Goal: Information Seeking & Learning: Learn about a topic

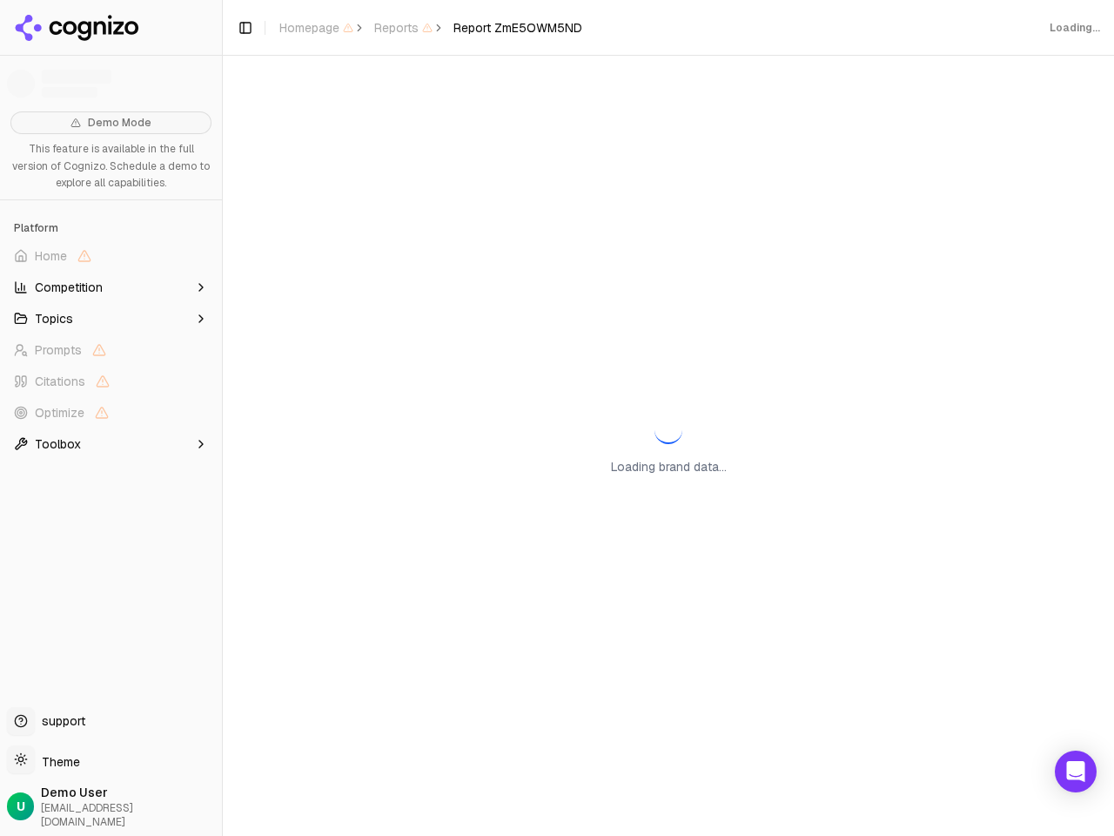
click at [111, 256] on span "Home" at bounding box center [111, 256] width 208 height 28
click at [111, 319] on button "Topics" at bounding box center [111, 319] width 208 height 28
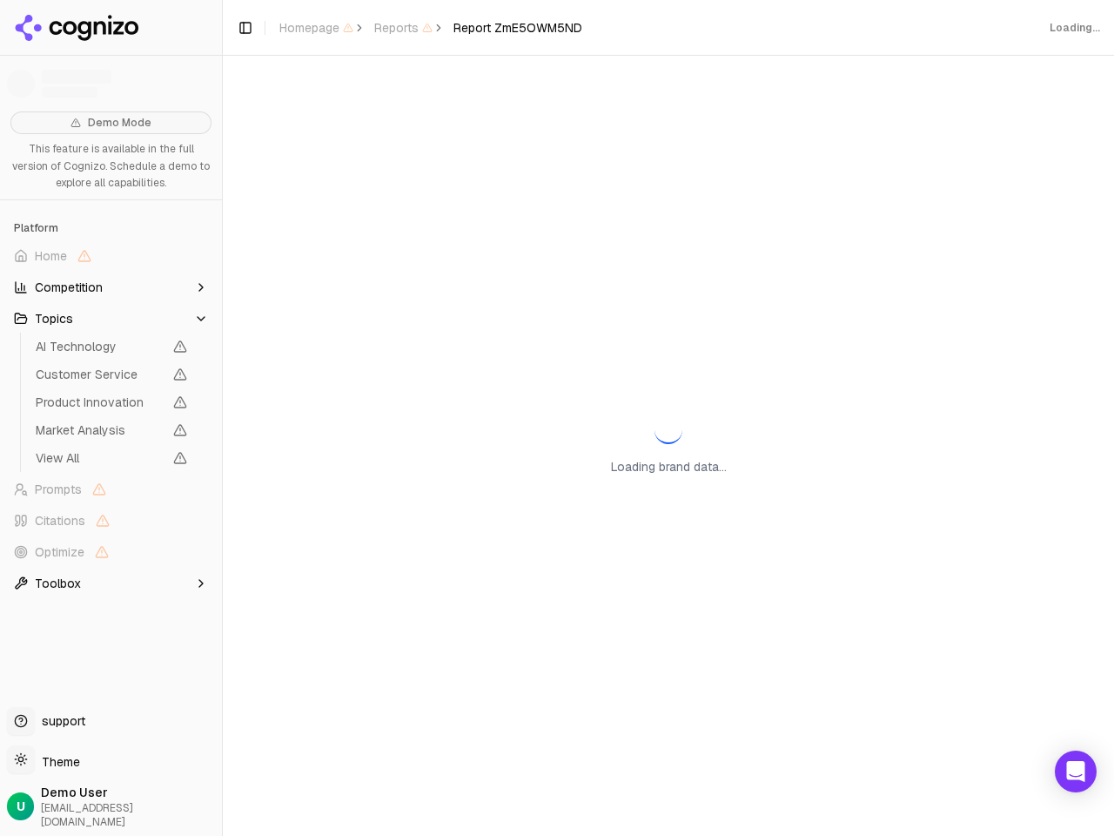
click at [111, 350] on span "AI Technology" at bounding box center [99, 346] width 127 height 17
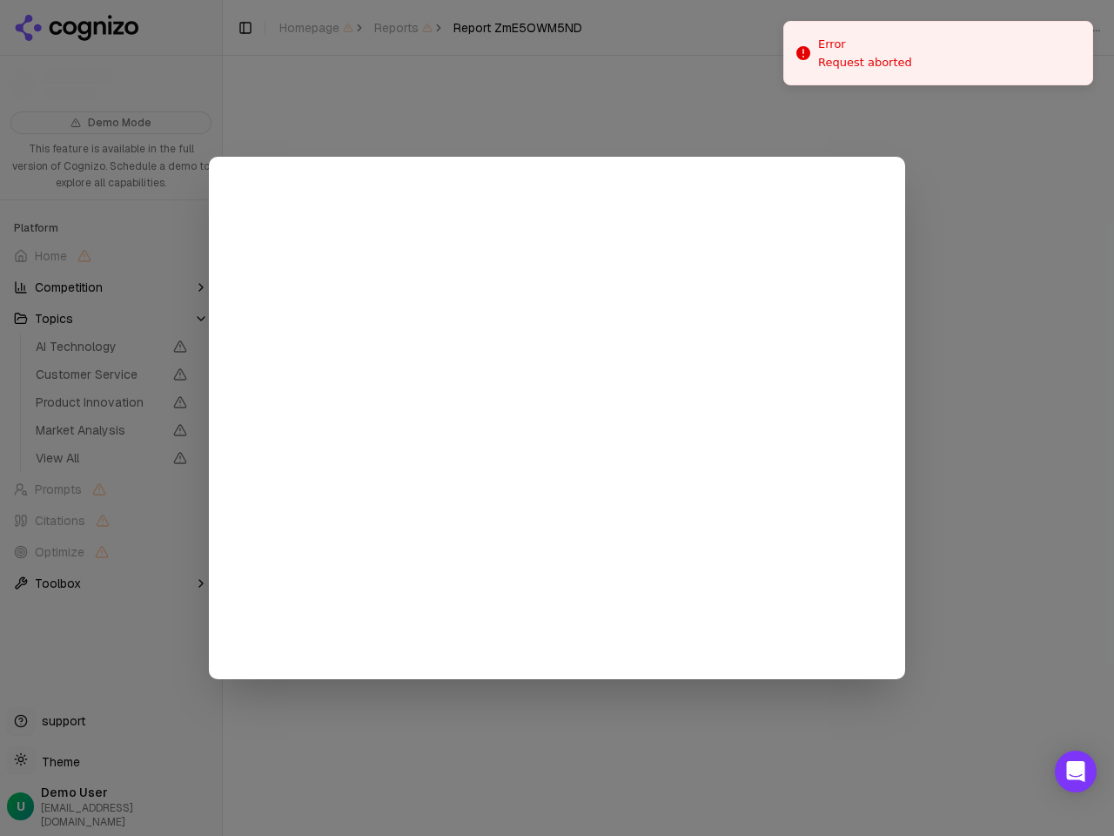
click at [111, 381] on div at bounding box center [557, 418] width 1114 height 836
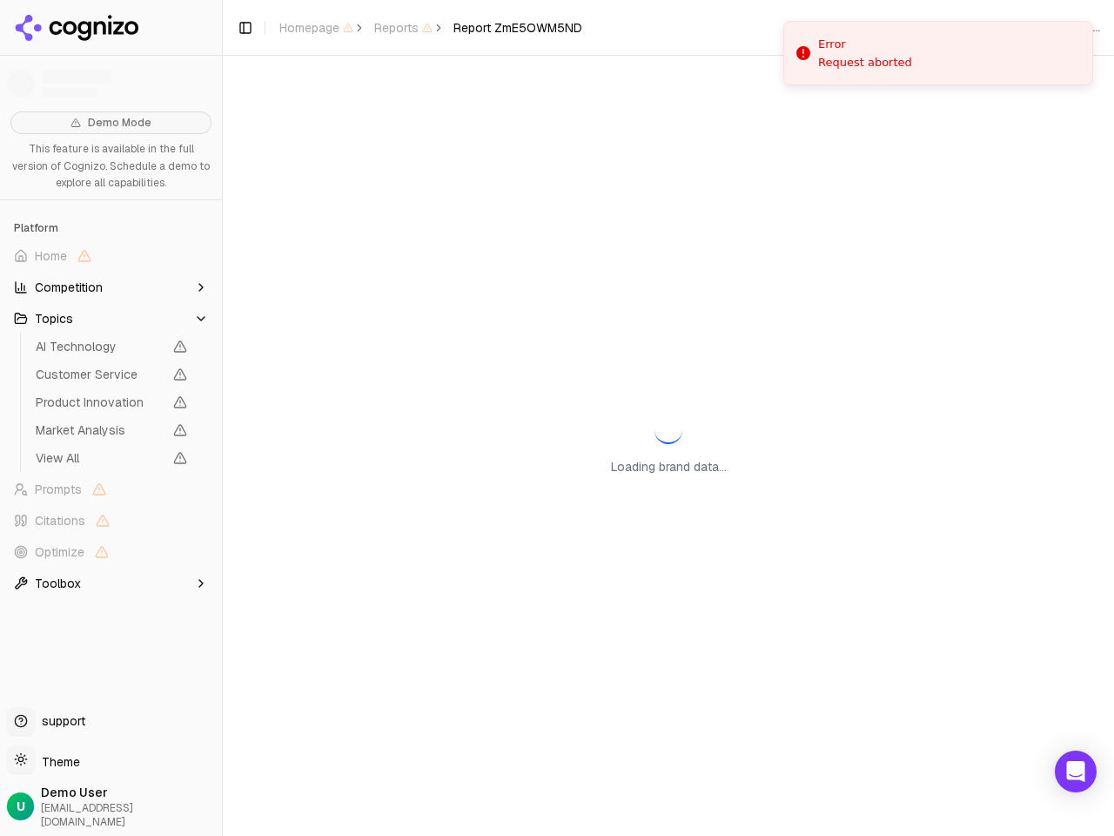
click at [111, 413] on span "Product Innovation" at bounding box center [111, 402] width 165 height 24
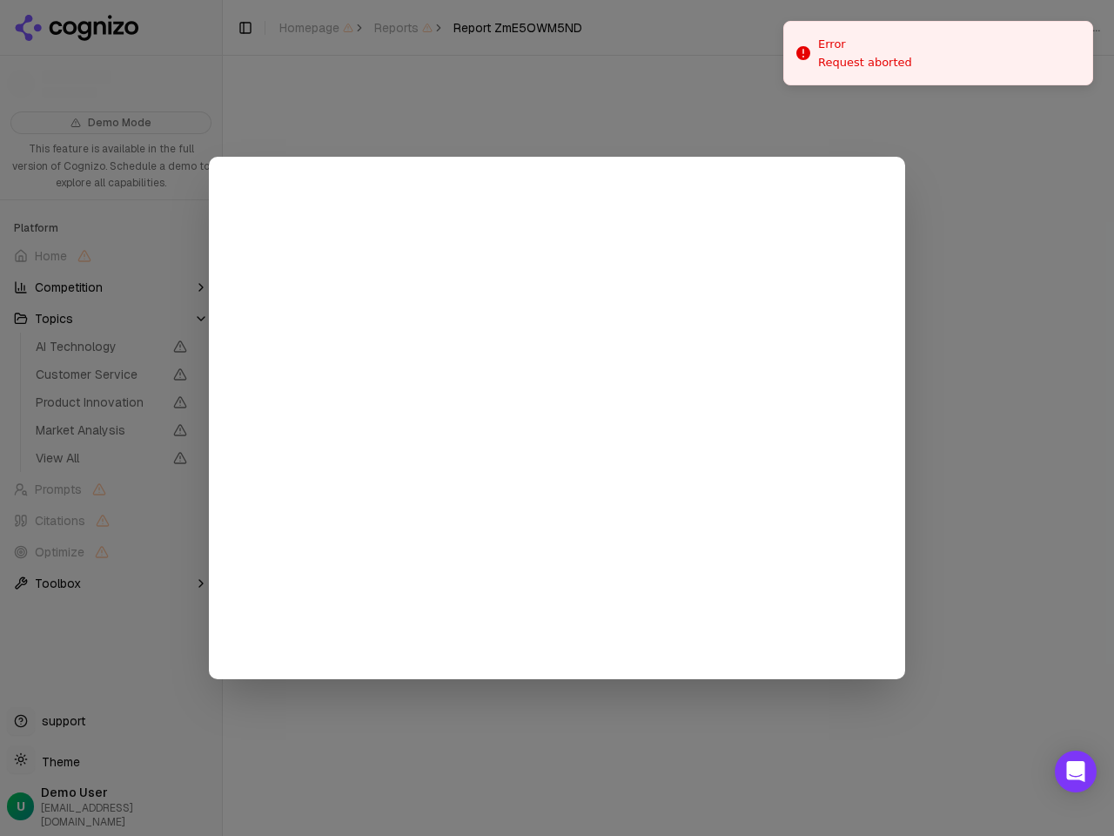
click at [111, 444] on div at bounding box center [557, 418] width 1114 height 836
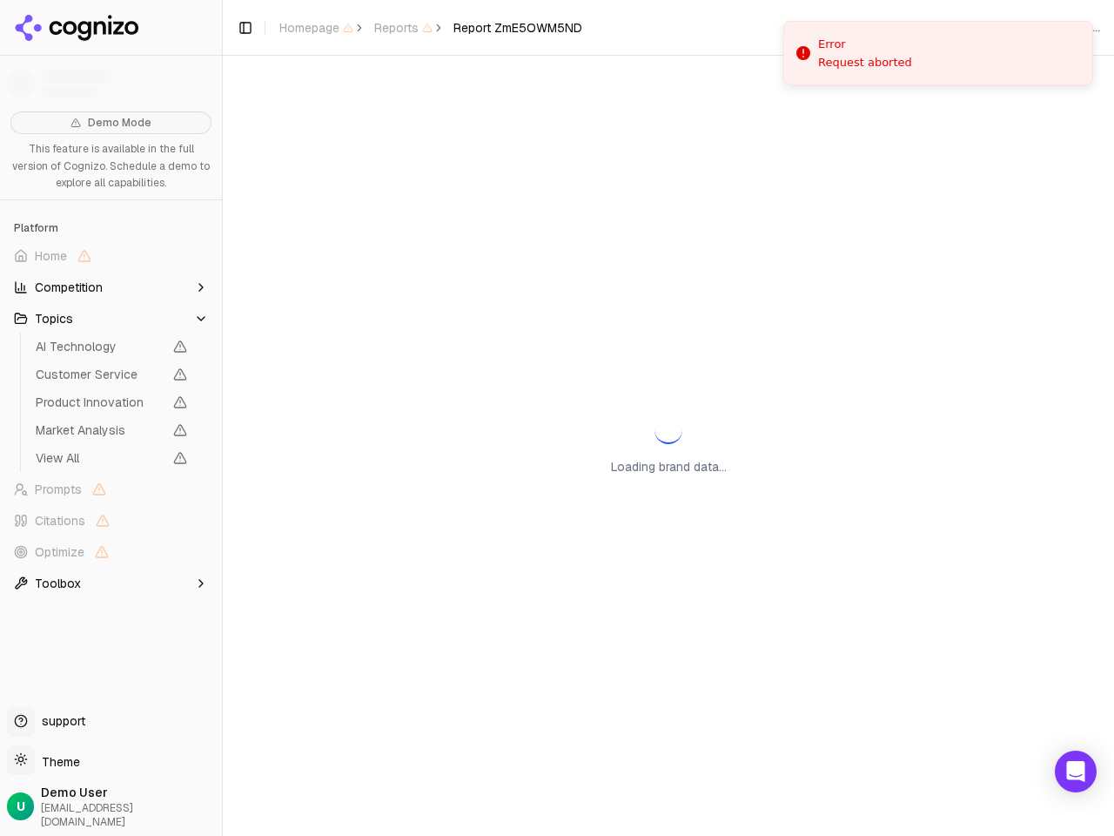
click at [222, 418] on button "Toggle Sidebar" at bounding box center [222, 418] width 14 height 836
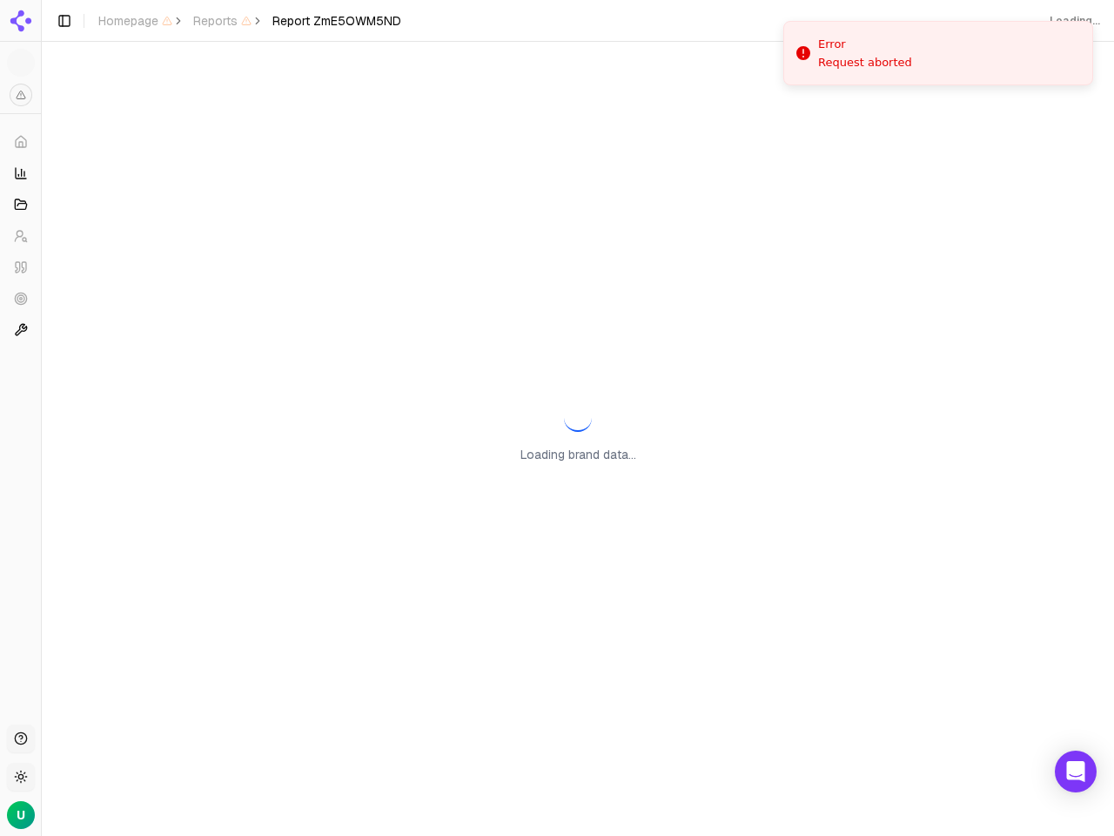
click at [245, 28] on span "Reports" at bounding box center [222, 20] width 58 height 17
